Goal: Use online tool/utility: Utilize a website feature to perform a specific function

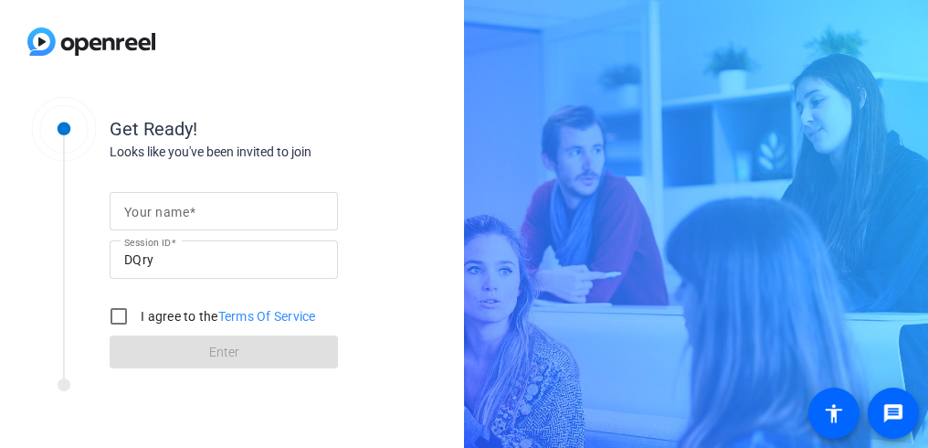
click at [163, 219] on input "Your name" at bounding box center [223, 211] width 199 height 22
type input "[PERSON_NAME]"
click at [115, 313] on input "I agree to the Terms Of Service" at bounding box center [118, 316] width 37 height 37
checkbox input "true"
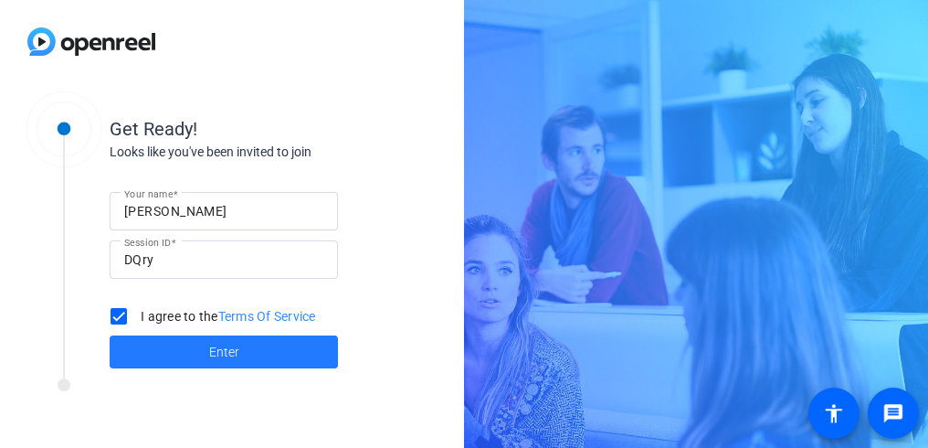
click at [214, 346] on span "Enter" at bounding box center [224, 352] width 30 height 19
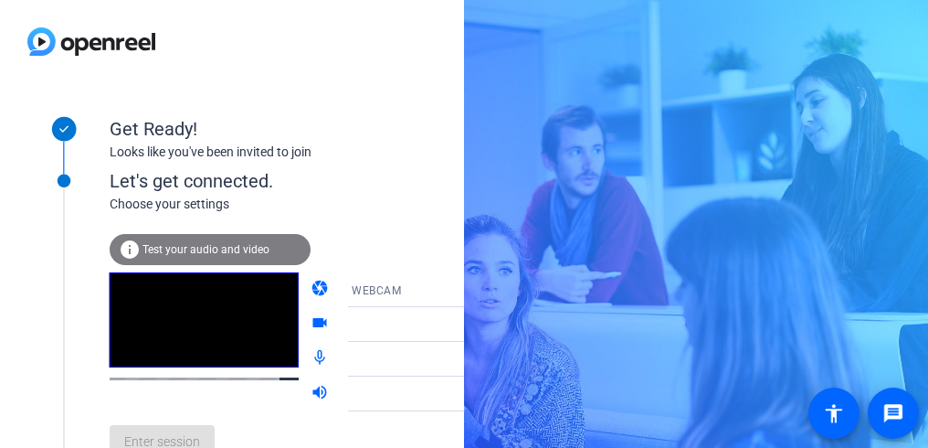
click at [489, 326] on icon at bounding box center [493, 324] width 9 height 5
click at [197, 250] on span "Test your audio and video" at bounding box center [205, 249] width 127 height 13
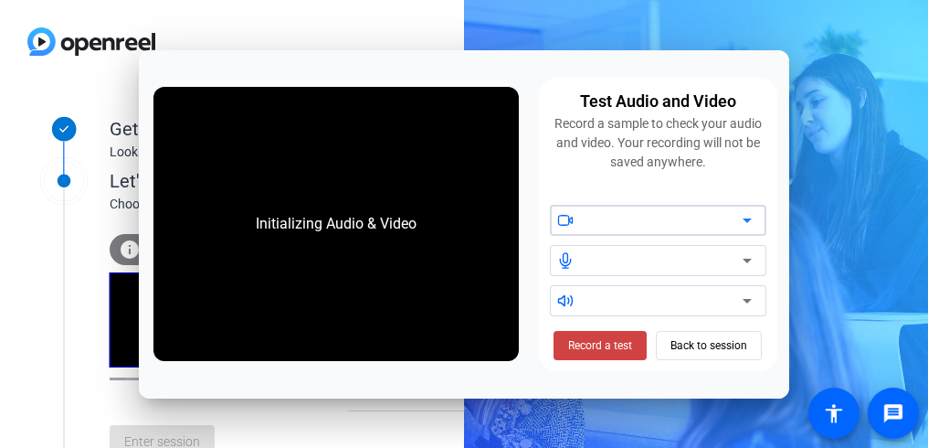
click at [591, 220] on div at bounding box center [664, 220] width 155 height 22
click at [590, 263] on div at bounding box center [664, 260] width 155 height 22
click at [593, 303] on div at bounding box center [664, 301] width 155 height 22
click at [598, 342] on span "Record a test" at bounding box center [600, 345] width 64 height 16
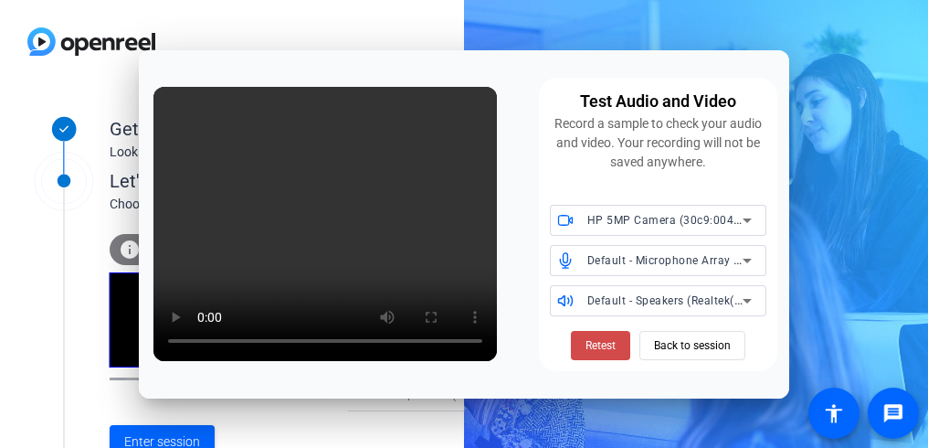
click at [590, 344] on span "Retest" at bounding box center [600, 345] width 30 height 16
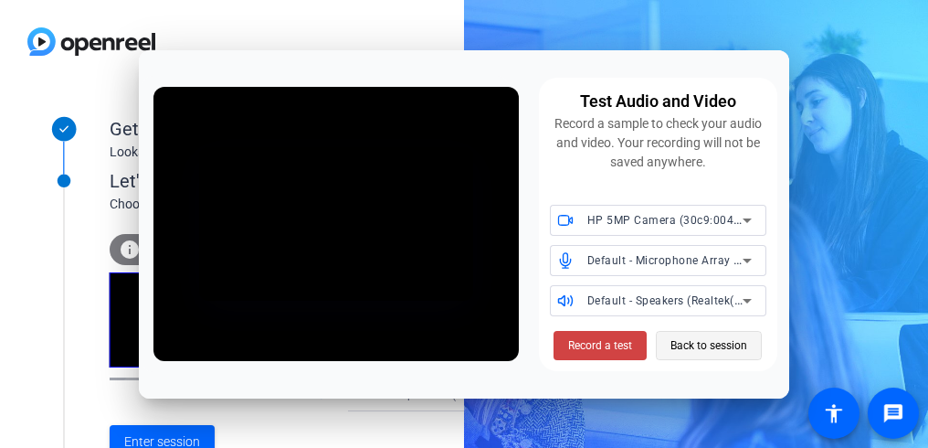
click at [705, 352] on span "Back to session" at bounding box center [708, 345] width 77 height 35
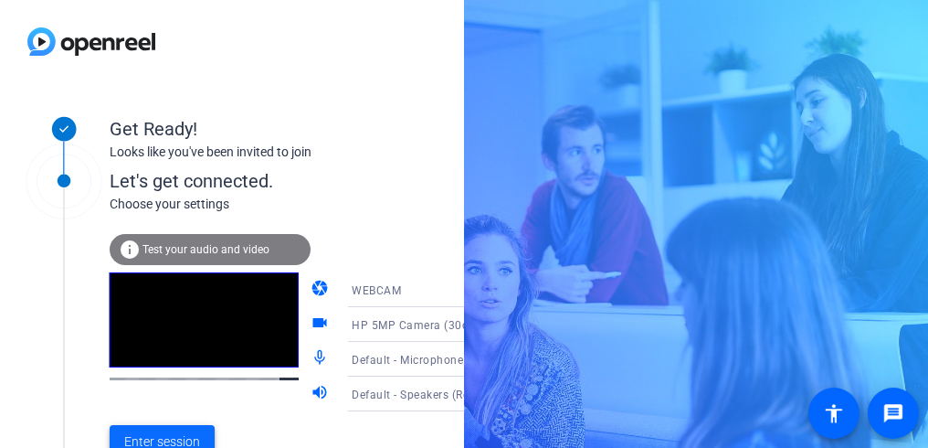
click at [163, 439] on span "Enter session" at bounding box center [162, 441] width 76 height 19
